Goal: Navigation & Orientation: Find specific page/section

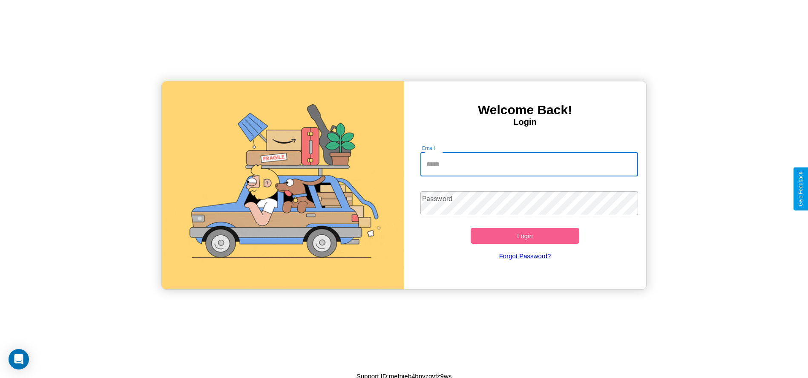
click at [529, 164] on input "Email" at bounding box center [529, 165] width 218 height 24
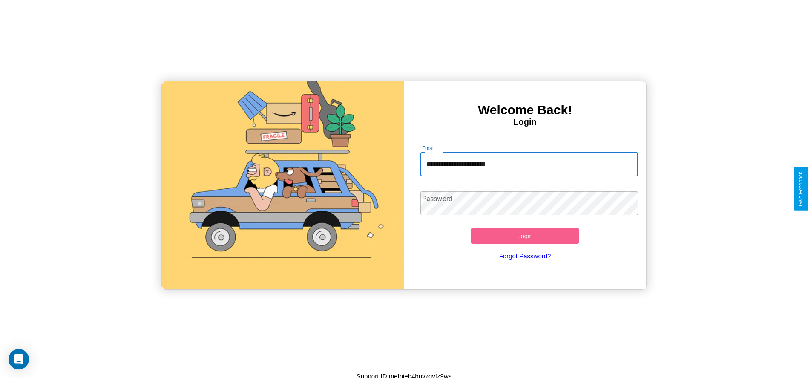
type input "**********"
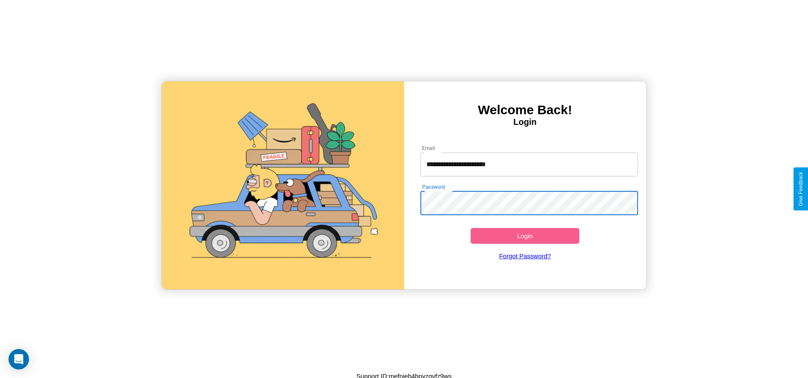
click at [525, 236] on button "Login" at bounding box center [525, 236] width 109 height 16
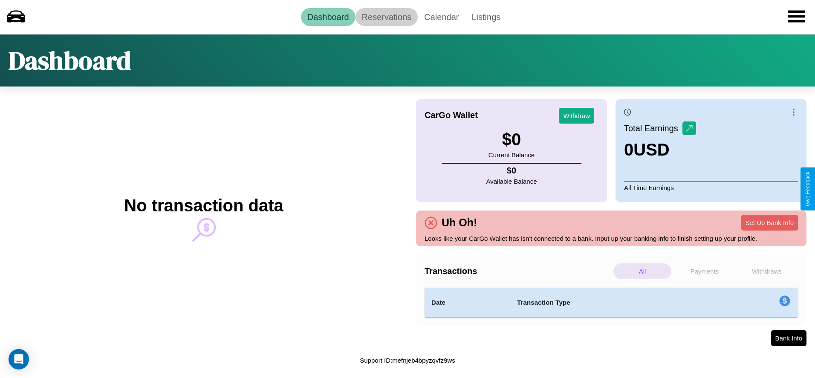
click at [386, 17] on link "Reservations" at bounding box center [386, 17] width 63 height 18
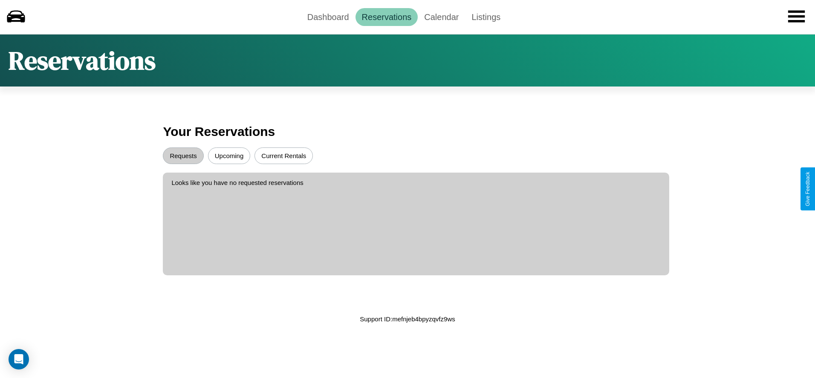
click at [229, 155] on button "Upcoming" at bounding box center [229, 155] width 43 height 17
click at [283, 155] on button "Current Rentals" at bounding box center [283, 155] width 58 height 17
click at [183, 155] on button "Requests" at bounding box center [183, 155] width 40 height 17
click at [328, 17] on link "Dashboard" at bounding box center [328, 17] width 55 height 18
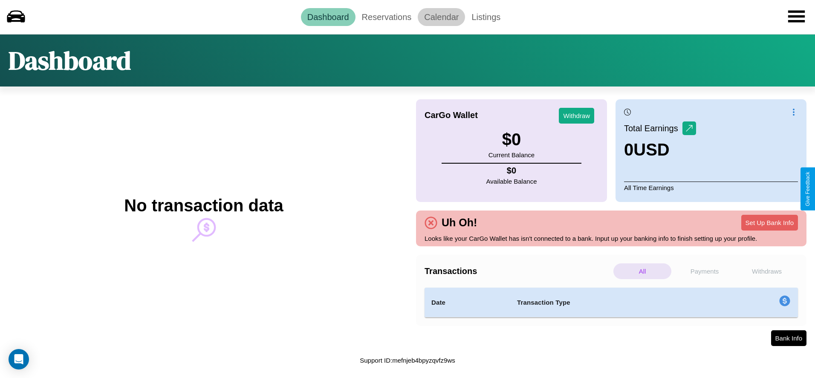
click at [441, 17] on link "Calendar" at bounding box center [440, 17] width 47 height 18
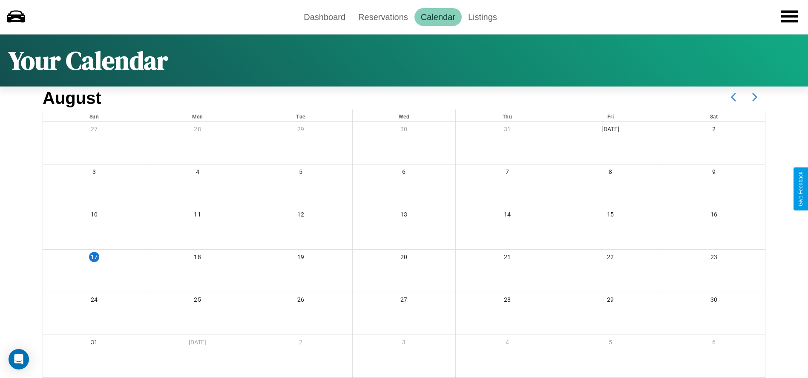
click at [755, 97] on icon at bounding box center [754, 96] width 21 height 21
